Goal: Task Accomplishment & Management: Manage account settings

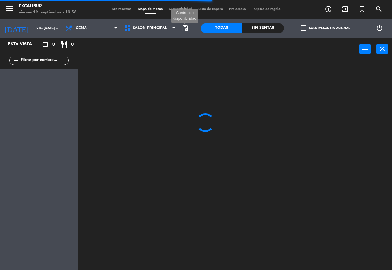
click at [186, 26] on span "pending_actions" at bounding box center [184, 27] width 7 height 7
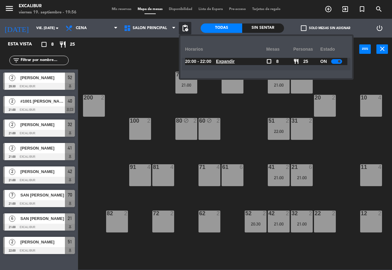
click at [336, 62] on div at bounding box center [336, 61] width 11 height 5
click at [161, 55] on div "power_input close" at bounding box center [218, 49] width 281 height 24
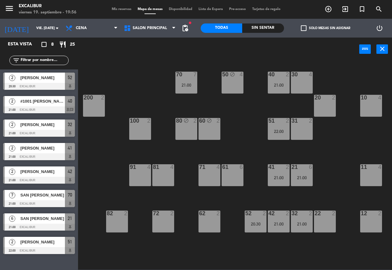
click at [125, 9] on span "Mis reservas" at bounding box center [122, 8] width 26 height 3
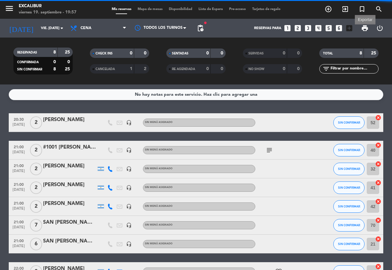
click at [367, 27] on span "print" at bounding box center [364, 27] width 7 height 7
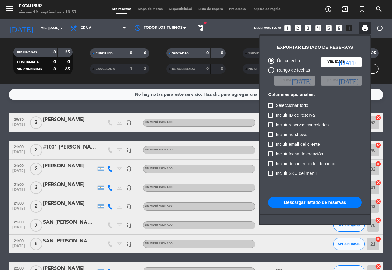
click at [308, 202] on button "Descargar listado de reservas" at bounding box center [315, 201] width 94 height 11
click at [47, 26] on div at bounding box center [196, 135] width 392 height 270
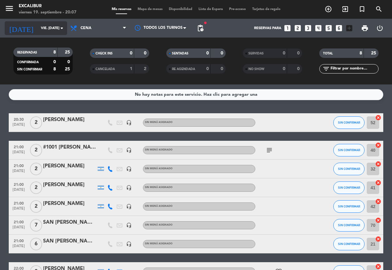
click at [53, 29] on input "vie. [DATE]" at bounding box center [62, 28] width 49 height 11
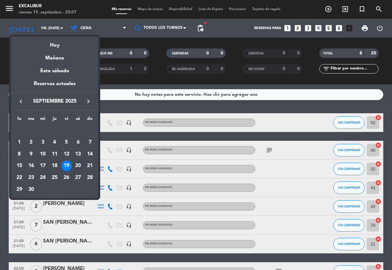
click at [77, 163] on div "20" at bounding box center [78, 165] width 11 height 11
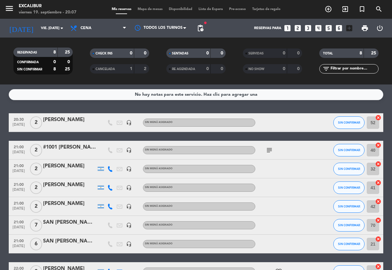
type input "sáb. [DATE]"
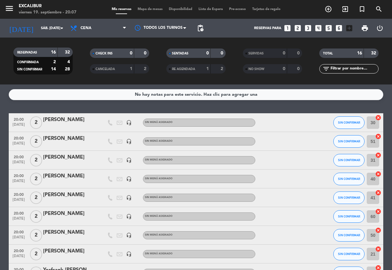
click at [152, 11] on span "Mapa de mesas" at bounding box center [150, 8] width 31 height 3
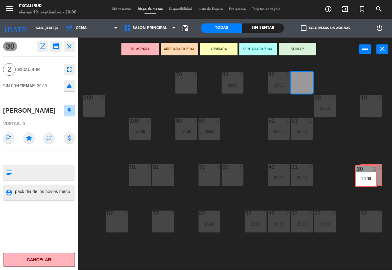
drag, startPoint x: 306, startPoint y: 84, endPoint x: 371, endPoint y: 177, distance: 113.2
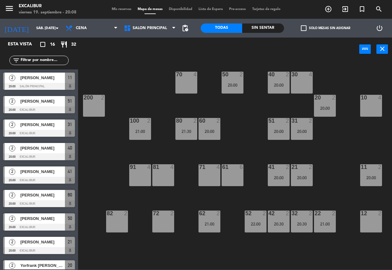
click at [308, 96] on div "70 4 50 2 20:00 40 2 20:00 30 4 20 2 20:00 10 4 200 2 60 2 20:00 51 2 20:00 31 …" at bounding box center [237, 165] width 310 height 209
click at [304, 88] on div "30 4" at bounding box center [302, 83] width 22 height 22
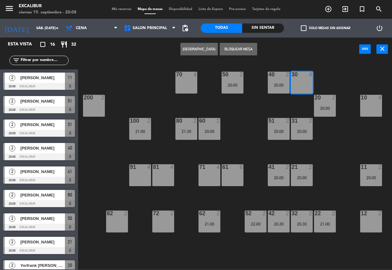
click at [206, 45] on button "[GEOGRAPHIC_DATA]" at bounding box center [199, 49] width 37 height 12
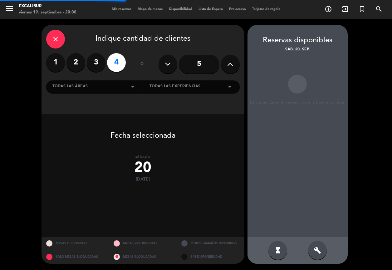
click at [79, 64] on label "2" at bounding box center [76, 62] width 19 height 19
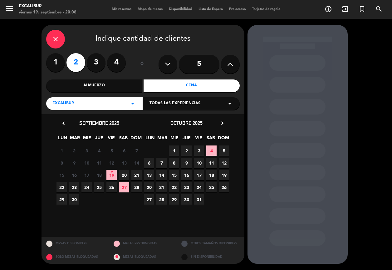
click at [124, 175] on span "20" at bounding box center [124, 175] width 10 height 10
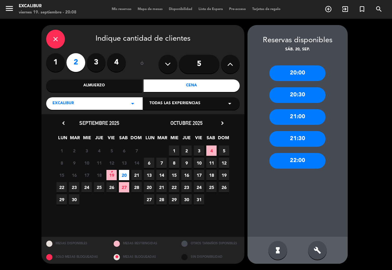
click at [313, 138] on div "21:30" at bounding box center [298, 139] width 56 height 16
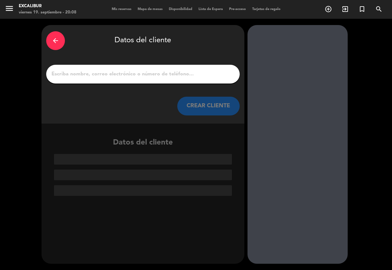
click at [182, 71] on input "1" at bounding box center [143, 74] width 184 height 9
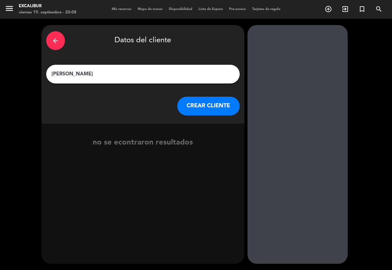
type input "[PERSON_NAME]"
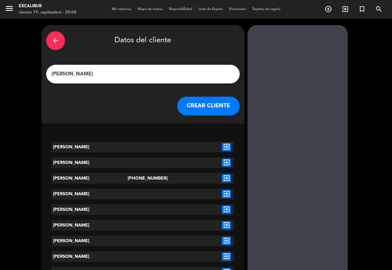
click at [206, 104] on button "CREAR CLIENTE" at bounding box center [208, 106] width 62 height 19
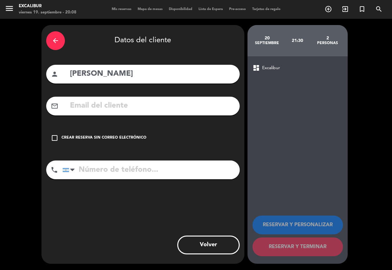
click at [134, 135] on div "Crear reserva sin correo electrónico" at bounding box center [104, 138] width 85 height 6
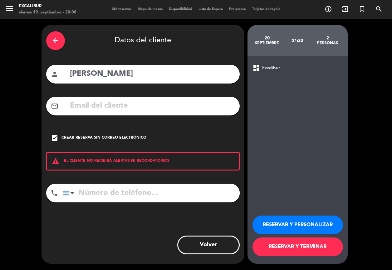
click at [292, 248] on button "RESERVAR Y TERMINAR" at bounding box center [298, 246] width 91 height 19
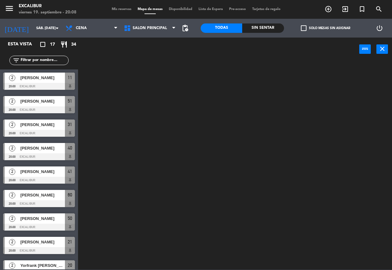
click at [145, 8] on span "Mapa de mesas" at bounding box center [150, 8] width 31 height 3
click at [121, 8] on span "Mis reservas" at bounding box center [122, 8] width 26 height 3
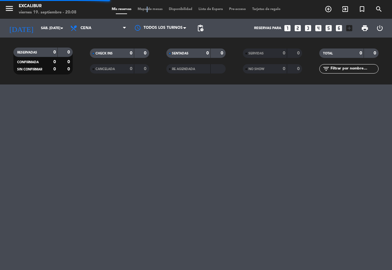
click at [144, 10] on span "Mapa de mesas" at bounding box center [150, 8] width 31 height 3
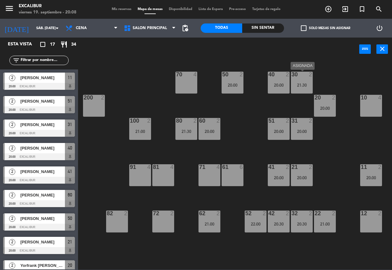
click at [299, 84] on div "21:30" at bounding box center [302, 85] width 22 height 4
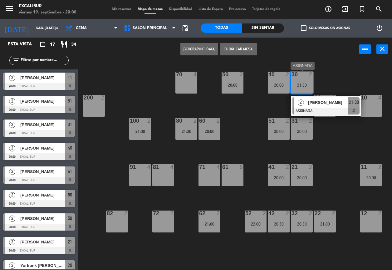
click at [340, 104] on span "[PERSON_NAME]" at bounding box center [328, 102] width 40 height 7
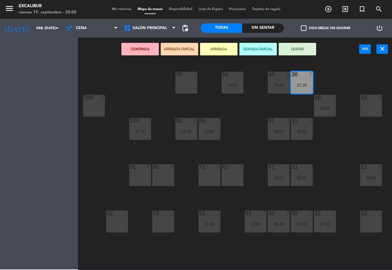
click at [340, 104] on div "70 4 50 2 20:00 40 2 20:00 30 2 21:30 20 2 20:00 10 4 200 2 60 2 20:00 51 2 20:…" at bounding box center [237, 165] width 310 height 209
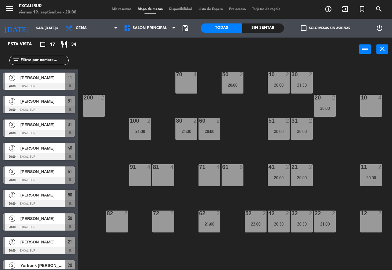
scroll to position [95, 0]
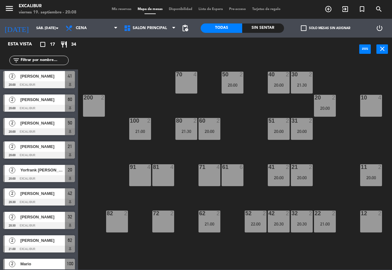
click at [328, 100] on div at bounding box center [325, 98] width 10 height 6
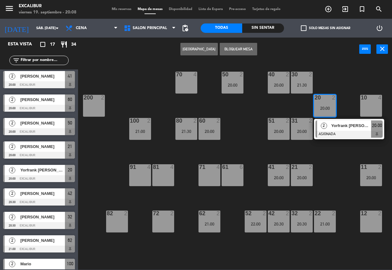
click at [302, 82] on div "30 2 21:30" at bounding box center [302, 83] width 22 height 22
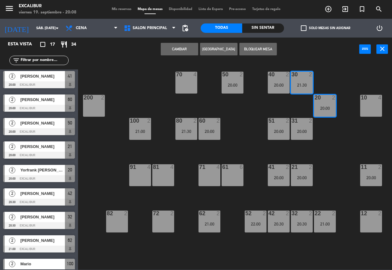
click at [302, 82] on div "30 2 21:30" at bounding box center [302, 83] width 22 height 22
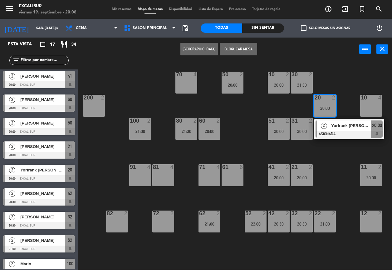
click at [318, 102] on div "20 2 20:00" at bounding box center [325, 106] width 22 height 22
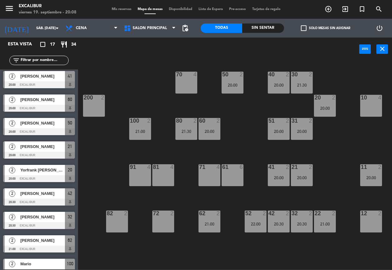
click at [297, 85] on div "21:30" at bounding box center [302, 85] width 22 height 4
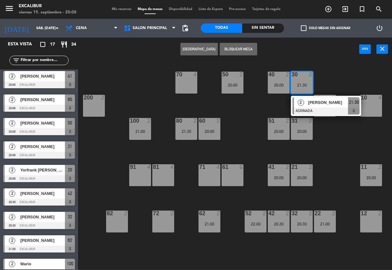
click at [297, 85] on div "21:30" at bounding box center [302, 85] width 22 height 4
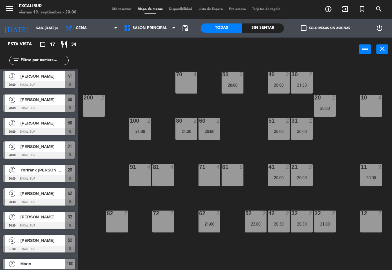
click at [297, 85] on div "21:30" at bounding box center [302, 85] width 22 height 4
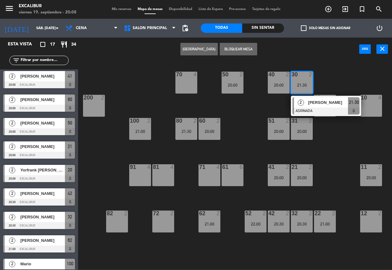
click at [297, 85] on div "21:30" at bounding box center [302, 85] width 22 height 4
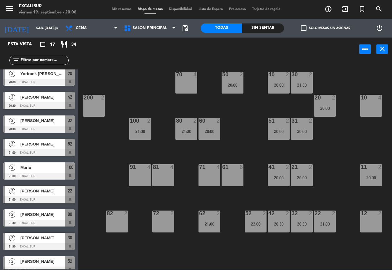
scroll to position [199, 0]
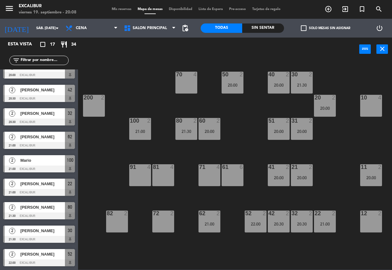
click at [42, 235] on div "[PERSON_NAME]" at bounding box center [42, 230] width 45 height 10
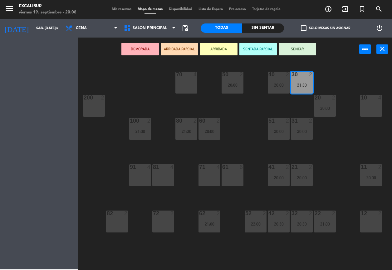
click at [42, 235] on div "Esta vista crop_square 17 restaurant 34 filter_list 2 [PERSON_NAME] 20:00 Excal…" at bounding box center [39, 153] width 78 height 232
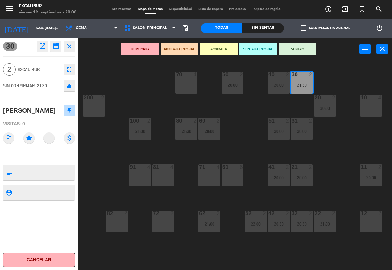
click at [45, 169] on textarea at bounding box center [44, 172] width 60 height 13
type textarea "n"
type textarea "NO MOVER QUIERE ESTA MESA"
click at [46, 192] on textarea at bounding box center [44, 192] width 60 height 8
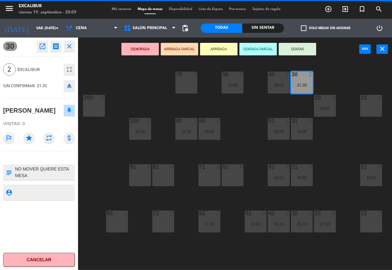
type textarea "N"
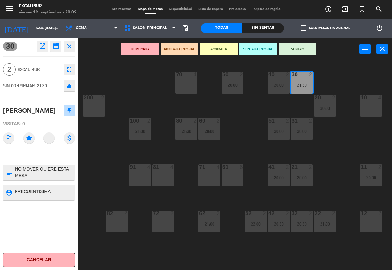
type textarea "FRECUENTISIMA"
click at [45, 44] on icon "open_in_new" at bounding box center [42, 45] width 7 height 7
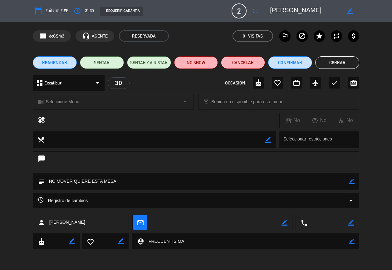
click at [355, 12] on div "border_color" at bounding box center [351, 10] width 18 height 11
click at [350, 8] on icon "border_color" at bounding box center [351, 11] width 6 height 6
click at [331, 62] on button "Cerrar" at bounding box center [337, 62] width 44 height 12
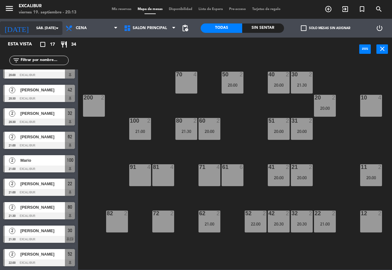
click at [40, 26] on input "sáb. [DATE]" at bounding box center [57, 28] width 49 height 11
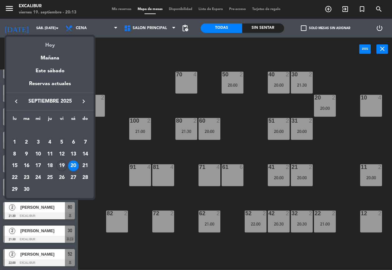
click at [47, 46] on div "Hoy" at bounding box center [49, 43] width 87 height 13
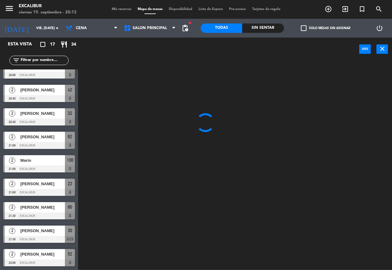
scroll to position [0, 0]
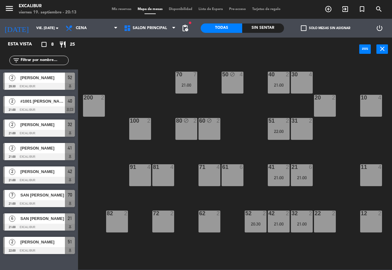
click at [51, 103] on span "#1001 [PERSON_NAME] [PERSON_NAME]" at bounding box center [42, 101] width 45 height 7
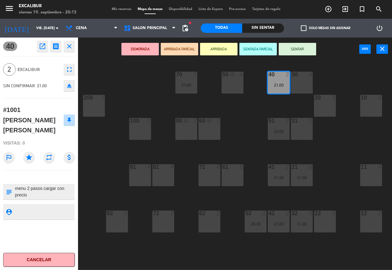
click at [68, 47] on icon "close" at bounding box center [69, 45] width 7 height 7
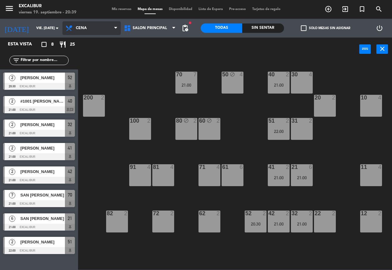
click at [80, 31] on span "Cena" at bounding box center [91, 28] width 58 height 14
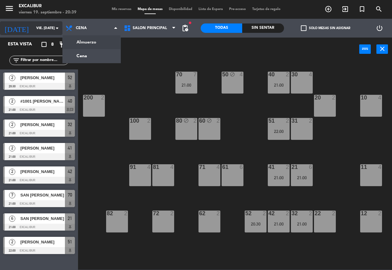
click at [53, 25] on icon "arrow_drop_down" at bounding box center [56, 27] width 7 height 7
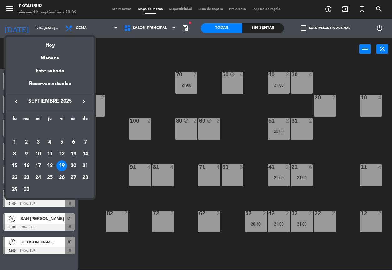
click at [73, 165] on div "20" at bounding box center [73, 165] width 11 height 11
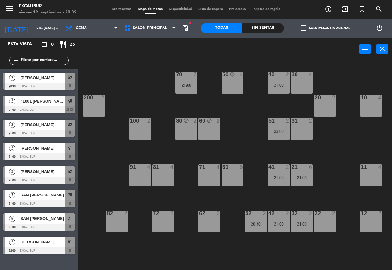
type input "sáb. [DATE]"
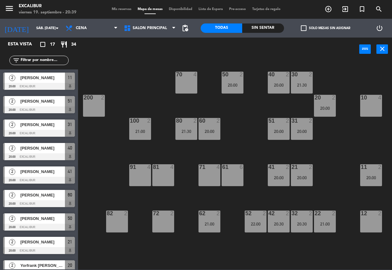
click at [51, 72] on div "2 [PERSON_NAME] 20:00 Excalibur 11" at bounding box center [39, 80] width 78 height 23
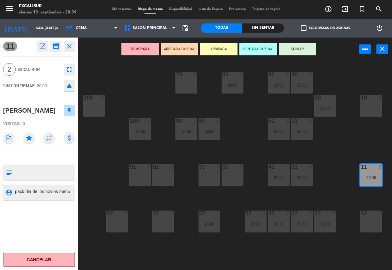
click at [67, 49] on icon "close" at bounding box center [69, 45] width 7 height 7
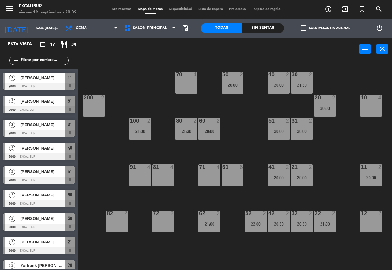
click at [120, 10] on span "Mis reservas" at bounding box center [122, 8] width 26 height 3
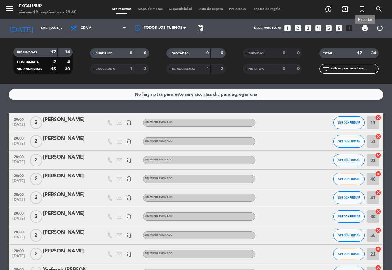
click at [363, 28] on span "print" at bounding box center [364, 27] width 7 height 7
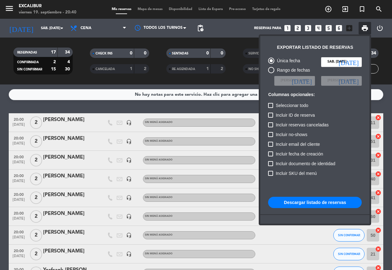
click at [331, 201] on button "Descargar listado de reservas" at bounding box center [315, 201] width 94 height 11
click at [80, 142] on div at bounding box center [196, 135] width 392 height 270
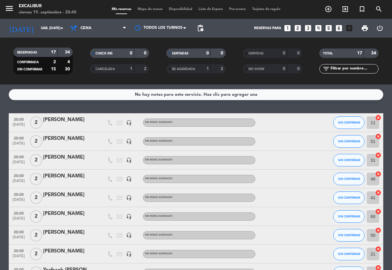
click at [156, 9] on span "Mapa de mesas" at bounding box center [150, 8] width 31 height 3
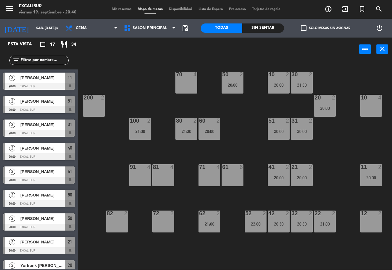
click at [47, 80] on span "[PERSON_NAME]" at bounding box center [42, 77] width 45 height 7
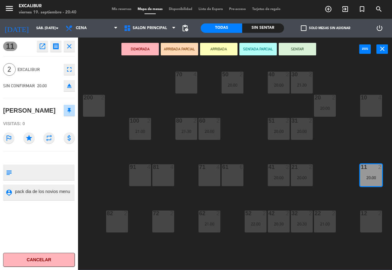
click at [39, 167] on textarea at bounding box center [44, 172] width 60 height 13
click at [30, 169] on textarea at bounding box center [44, 172] width 60 height 13
type textarea "Pack día de los novios menu"
click at [38, 207] on div "11 open_in_new receipt 8:00 PM sáb., [DATE] 2 personas agues [PERSON_NAME] 11 A…" at bounding box center [39, 153] width 78 height 232
click at [72, 44] on icon "close" at bounding box center [69, 45] width 7 height 7
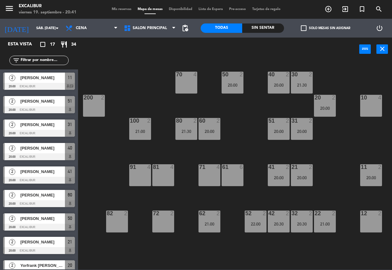
click at [42, 97] on div "[PERSON_NAME]" at bounding box center [42, 101] width 45 height 10
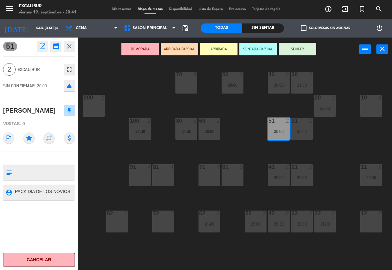
click at [46, 179] on textarea at bounding box center [44, 172] width 60 height 13
type textarea "PACK DIA D LOSNOVIOS"
click at [104, 75] on div "70 4 50 2 20:00 40 2 20:00 30 2 21:30 20 2 20:00 10 4 200 2 60 2 20:00 51 2 20:…" at bounding box center [237, 165] width 310 height 209
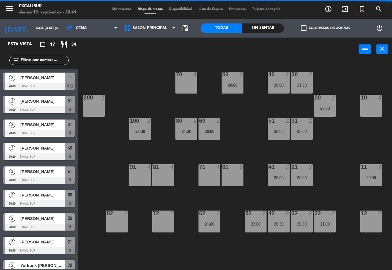
click at [27, 128] on span "[PERSON_NAME]" at bounding box center [42, 124] width 45 height 7
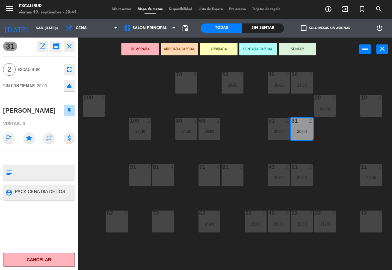
click at [37, 179] on textarea at bounding box center [44, 172] width 60 height 13
type textarea "PACK DIA DE LOS NOVIOS"
click at [69, 47] on icon "close" at bounding box center [69, 45] width 7 height 7
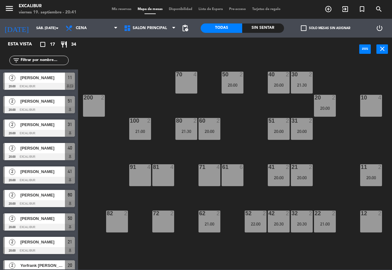
click at [38, 103] on span "[PERSON_NAME]" at bounding box center [42, 101] width 45 height 7
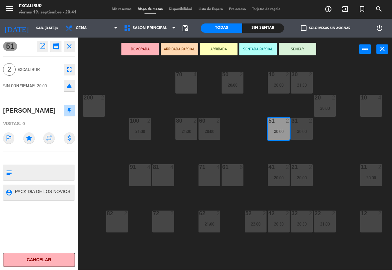
click at [69, 49] on icon "close" at bounding box center [69, 45] width 7 height 7
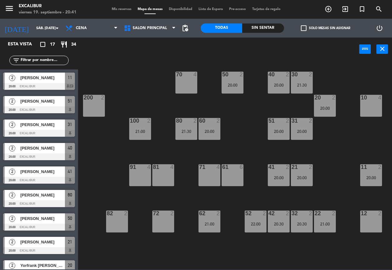
click at [39, 104] on span "[PERSON_NAME]" at bounding box center [42, 101] width 45 height 7
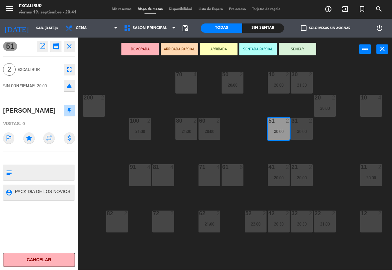
click at [44, 46] on icon "open_in_new" at bounding box center [42, 45] width 7 height 7
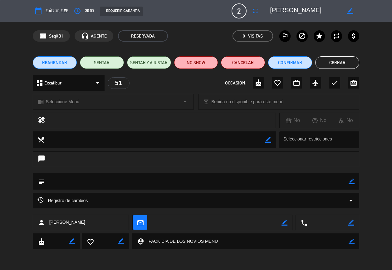
drag, startPoint x: 330, startPoint y: 62, endPoint x: 287, endPoint y: 70, distance: 43.9
click at [329, 62] on button "Cerrar" at bounding box center [337, 62] width 44 height 12
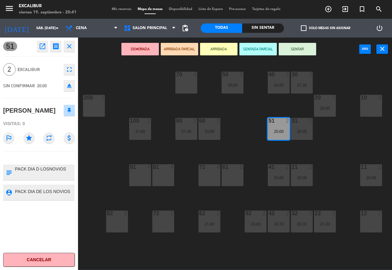
click at [44, 47] on icon "open_in_new" at bounding box center [42, 45] width 7 height 7
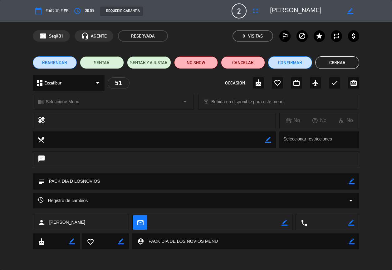
click at [303, 61] on button "Confirmar" at bounding box center [290, 62] width 44 height 12
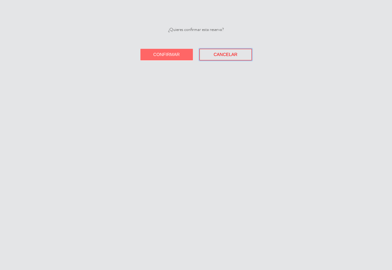
click at [231, 56] on span "Cancelar" at bounding box center [226, 54] width 24 height 5
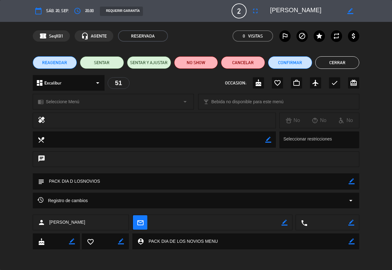
click at [342, 60] on button "Cerrar" at bounding box center [337, 62] width 44 height 12
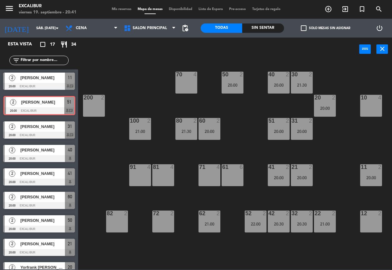
click at [38, 101] on div "2 ANTONELLA RACOA 20:00 Excalibur 51 chat 2 ANTONELLA RACOA 20:00 Excalibur 51 …" at bounding box center [39, 105] width 78 height 25
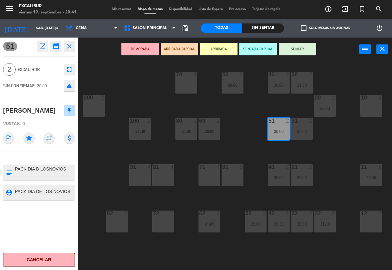
click at [68, 48] on icon "close" at bounding box center [69, 45] width 7 height 7
